Goal: Information Seeking & Learning: Find specific fact

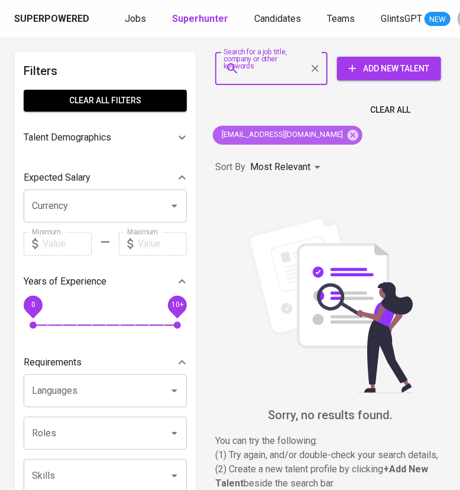
click at [347, 131] on icon at bounding box center [352, 134] width 11 height 11
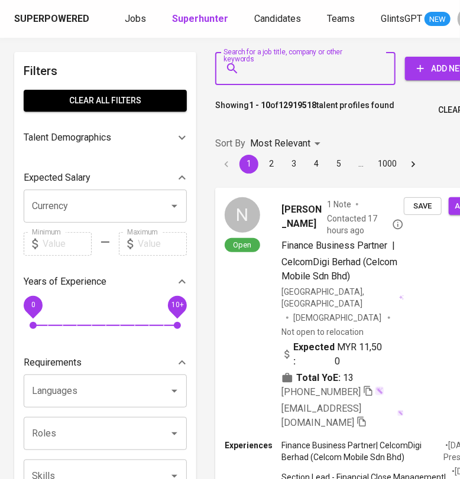
click at [271, 74] on input "Search for a job title, company or other keywords" at bounding box center [308, 68] width 128 height 22
paste input "[PERSON_NAME]"
type input ""[PERSON_NAME]""
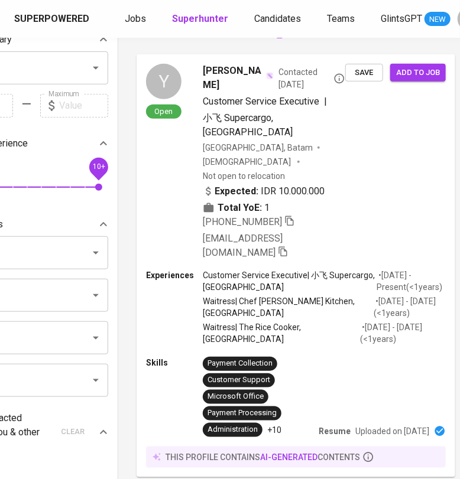
scroll to position [0, 79]
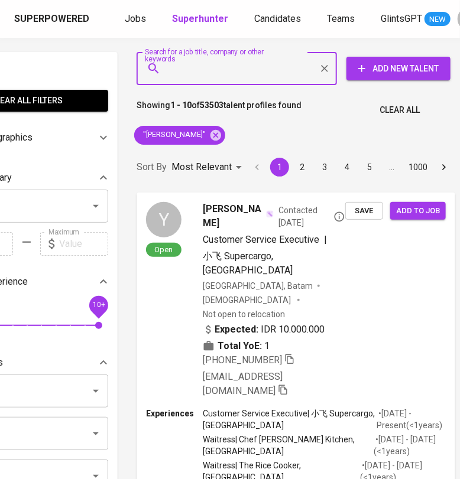
click at [230, 73] on input "Search for a job title, company or other keywords" at bounding box center [239, 68] width 148 height 22
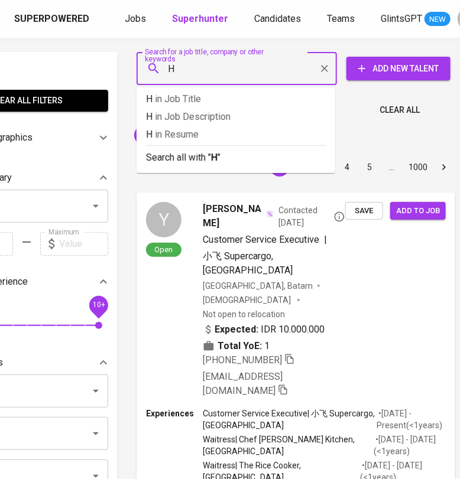
type input "HR"
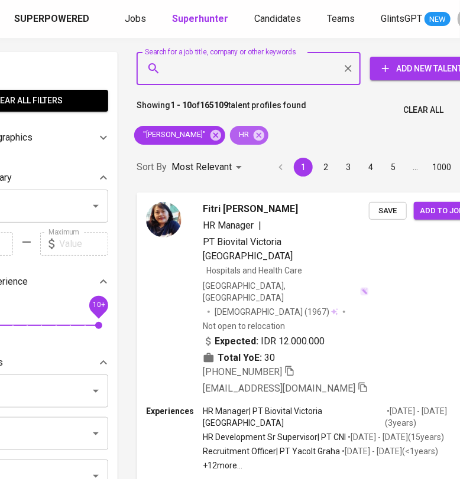
drag, startPoint x: 263, startPoint y: 135, endPoint x: 204, endPoint y: 133, distance: 59.1
click at [263, 135] on icon at bounding box center [258, 134] width 11 height 11
click at [221, 135] on icon at bounding box center [215, 134] width 11 height 11
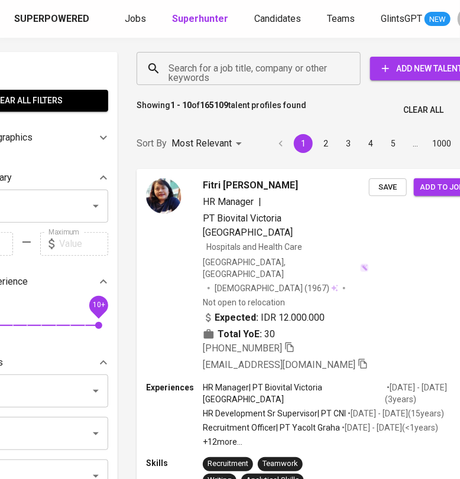
click at [201, 71] on input "Search for a job title, company or other keywords" at bounding box center [251, 68] width 172 height 22
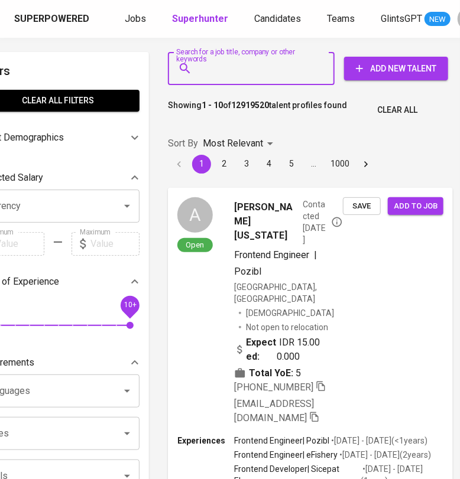
scroll to position [0, 43]
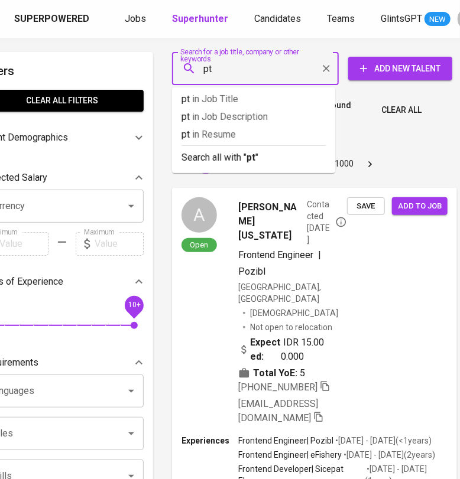
type input "p"
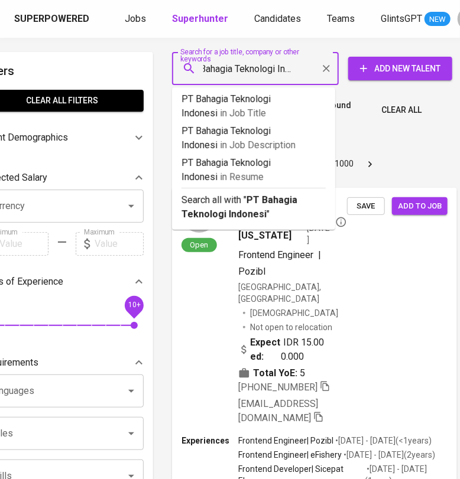
type input "PT Bahagia Teknologi [GEOGRAPHIC_DATA]"
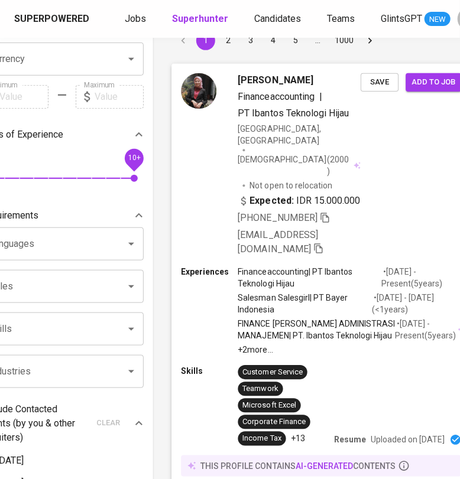
scroll to position [0, 43]
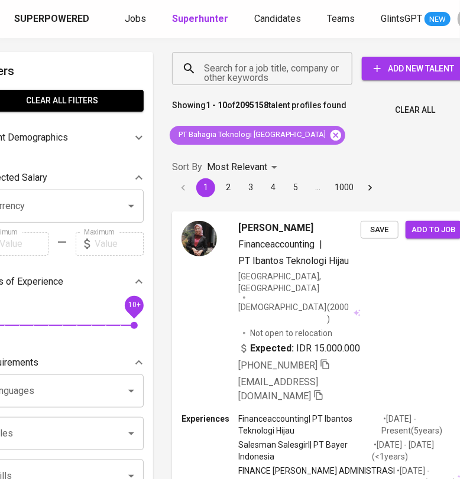
click at [329, 136] on icon at bounding box center [335, 135] width 13 height 13
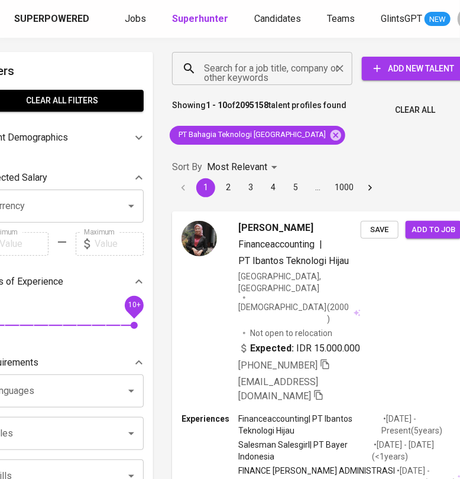
click at [257, 71] on input "Search for a job title, company or other keywords" at bounding box center [265, 68] width 128 height 22
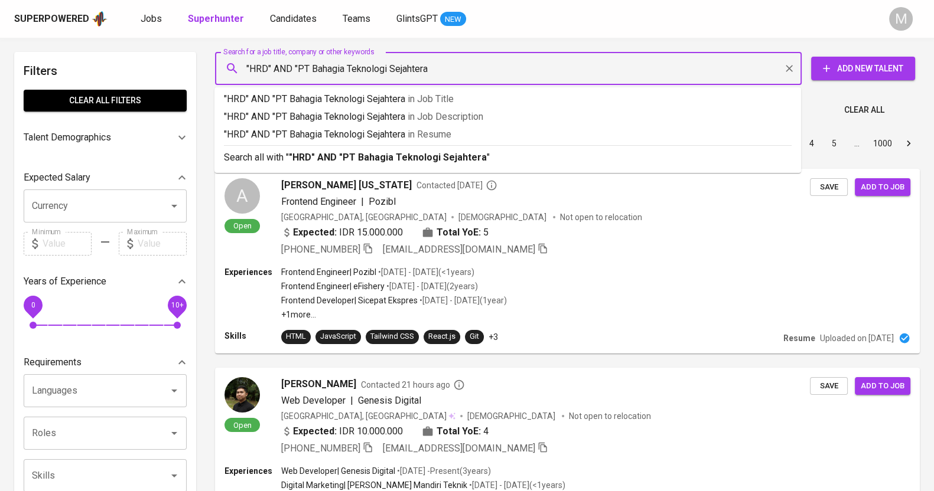
type input ""HRD" AND "PT Bahagia Teknologi Sejahtera""
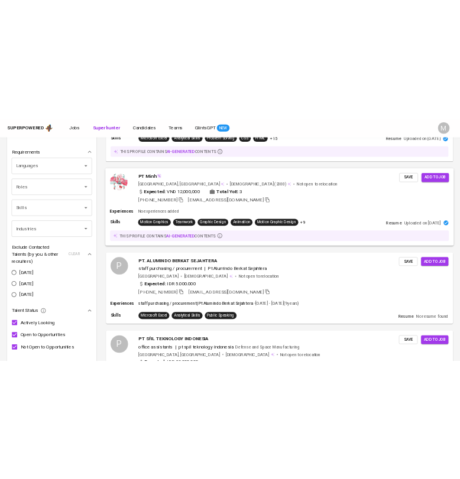
scroll to position [516, 0]
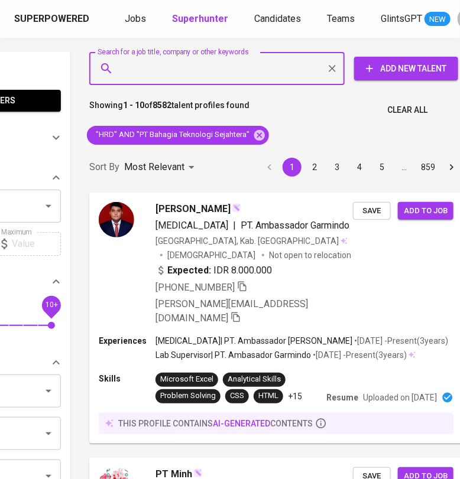
scroll to position [0, 125]
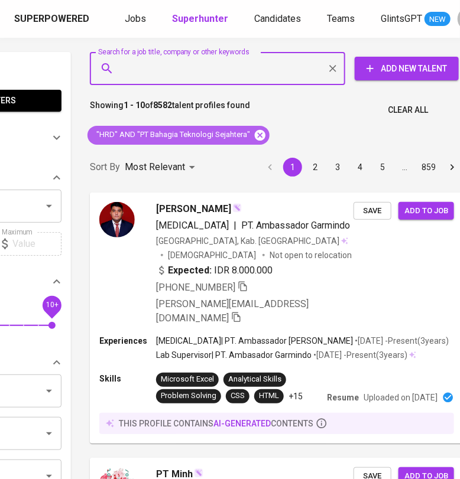
click at [260, 134] on icon at bounding box center [260, 134] width 11 height 11
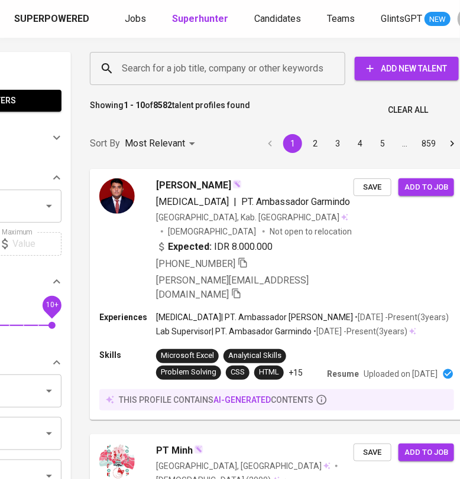
click at [211, 72] on input "Search for a job title, company or other keywords" at bounding box center [220, 68] width 203 height 22
paste input "hsubiardi@gmail.com"
type input "hsubiardi@gmail.com"
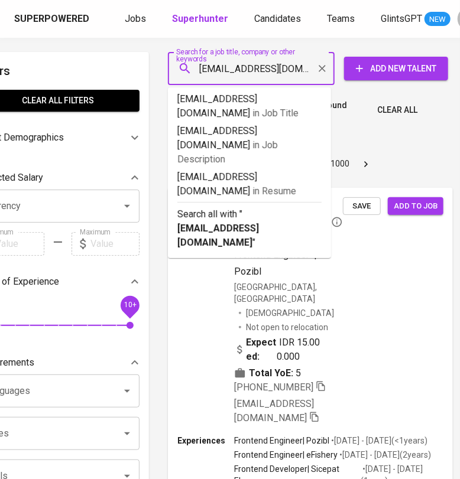
scroll to position [0, 43]
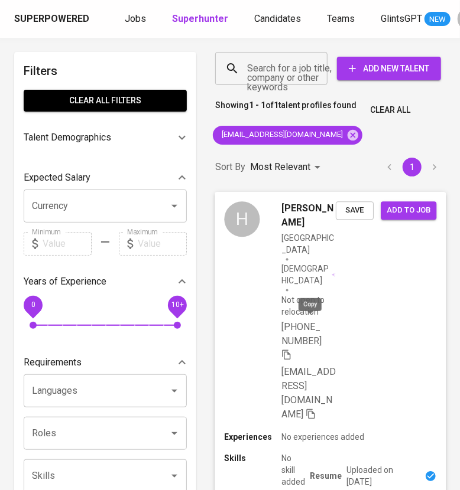
click at [292, 349] on icon "button" at bounding box center [286, 354] width 11 height 11
